Goal: Task Accomplishment & Management: Manage account settings

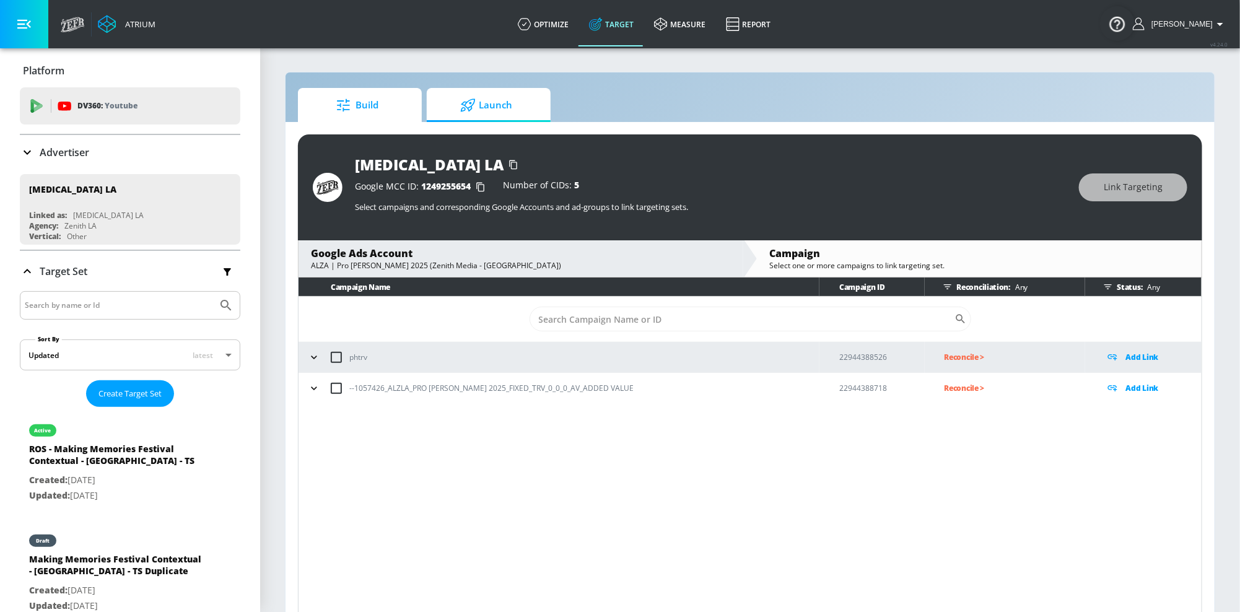
click at [332, 94] on span "Build" at bounding box center [357, 105] width 94 height 30
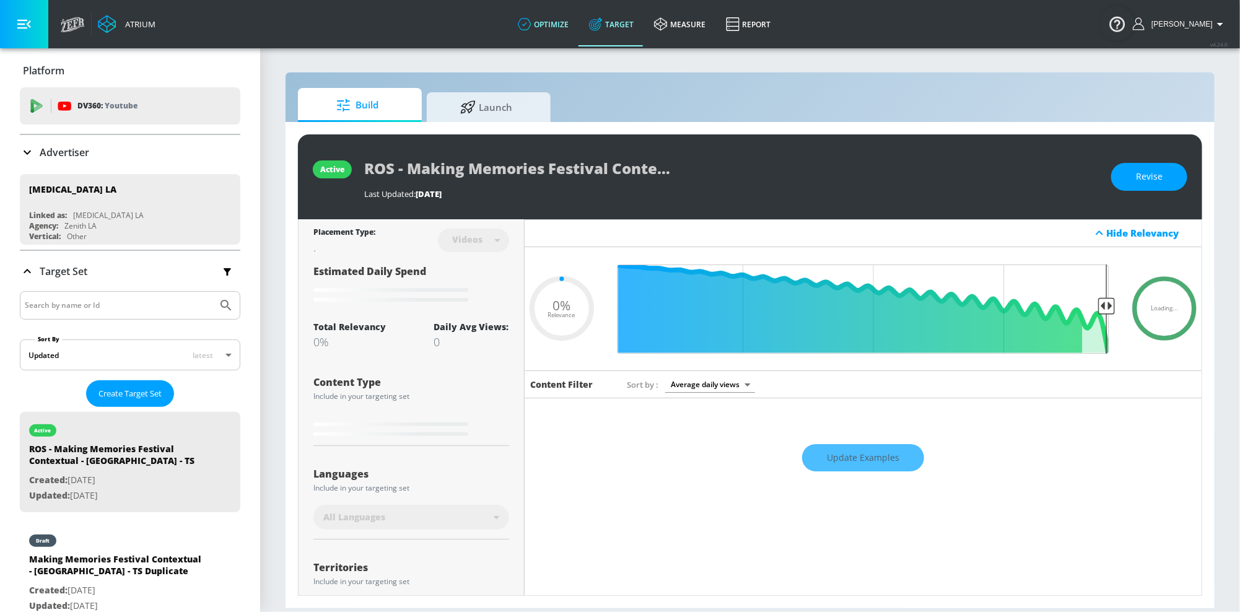
click at [557, 21] on link "optimize" at bounding box center [543, 24] width 71 height 45
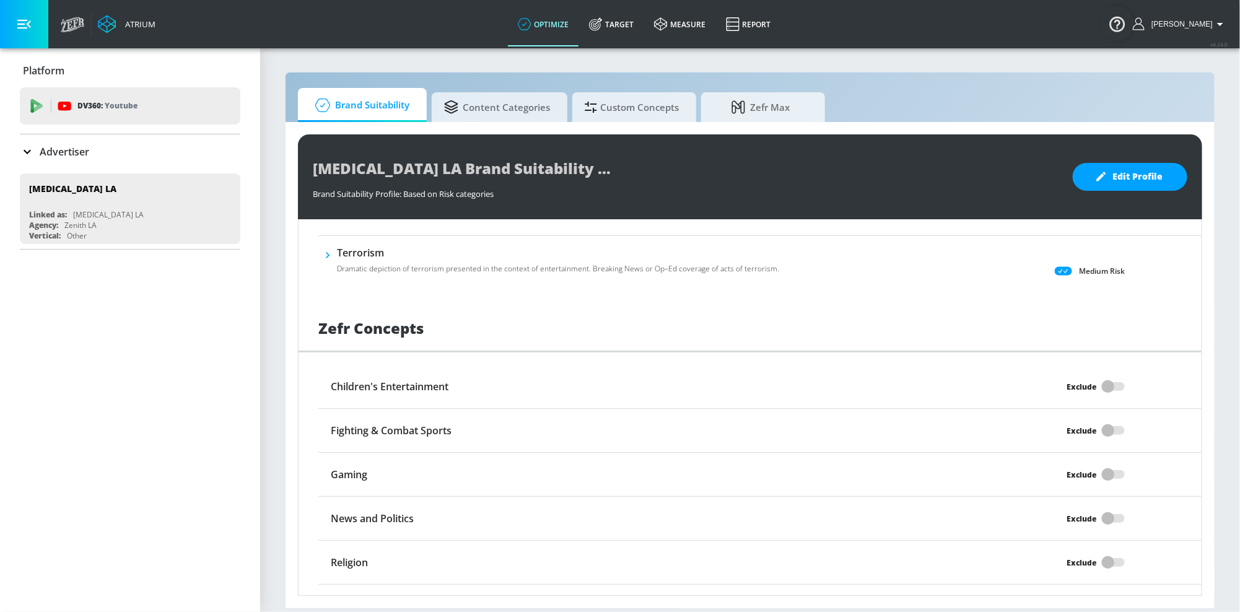
scroll to position [905, 0]
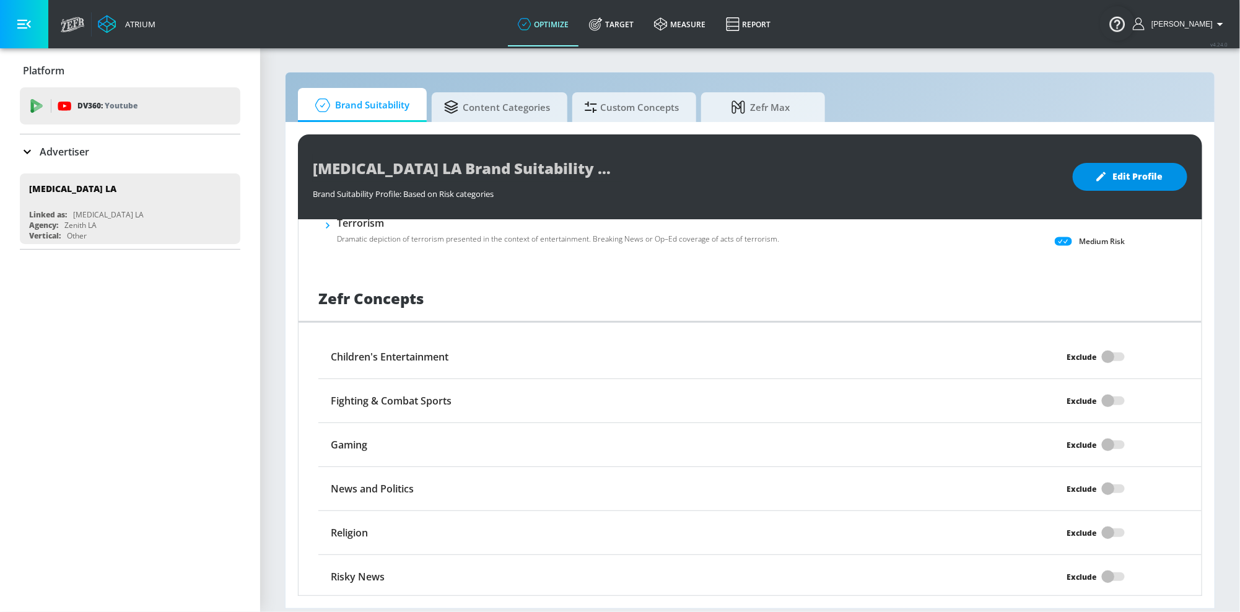
click at [1097, 188] on button "Edit Profile" at bounding box center [1130, 177] width 115 height 28
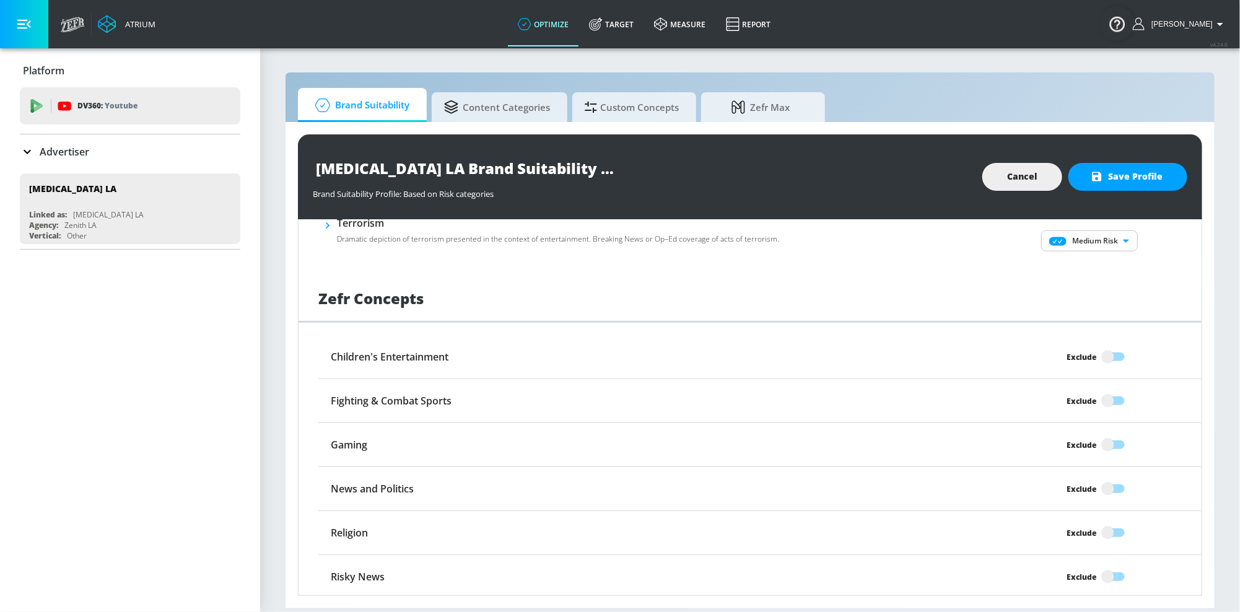
click at [1026, 175] on span "Cancel" at bounding box center [1022, 176] width 30 height 15
